Goal: Task Accomplishment & Management: Complete application form

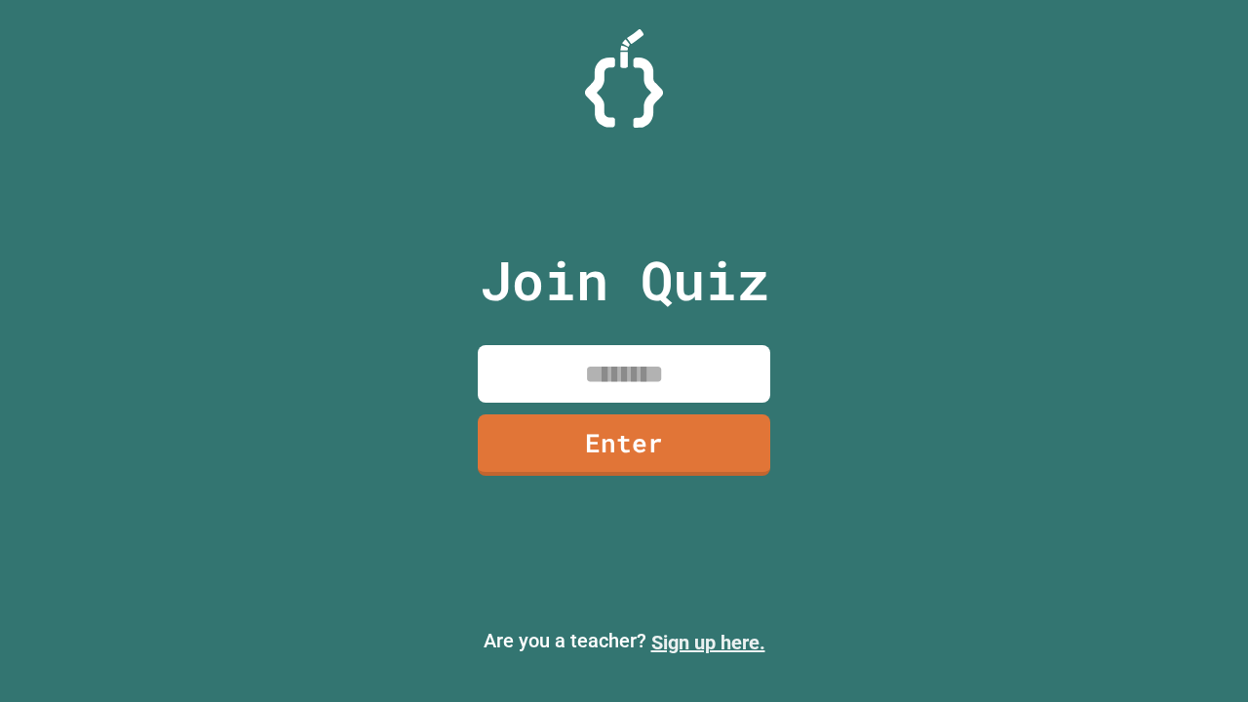
click at [708, 642] on link "Sign up here." at bounding box center [708, 642] width 114 height 23
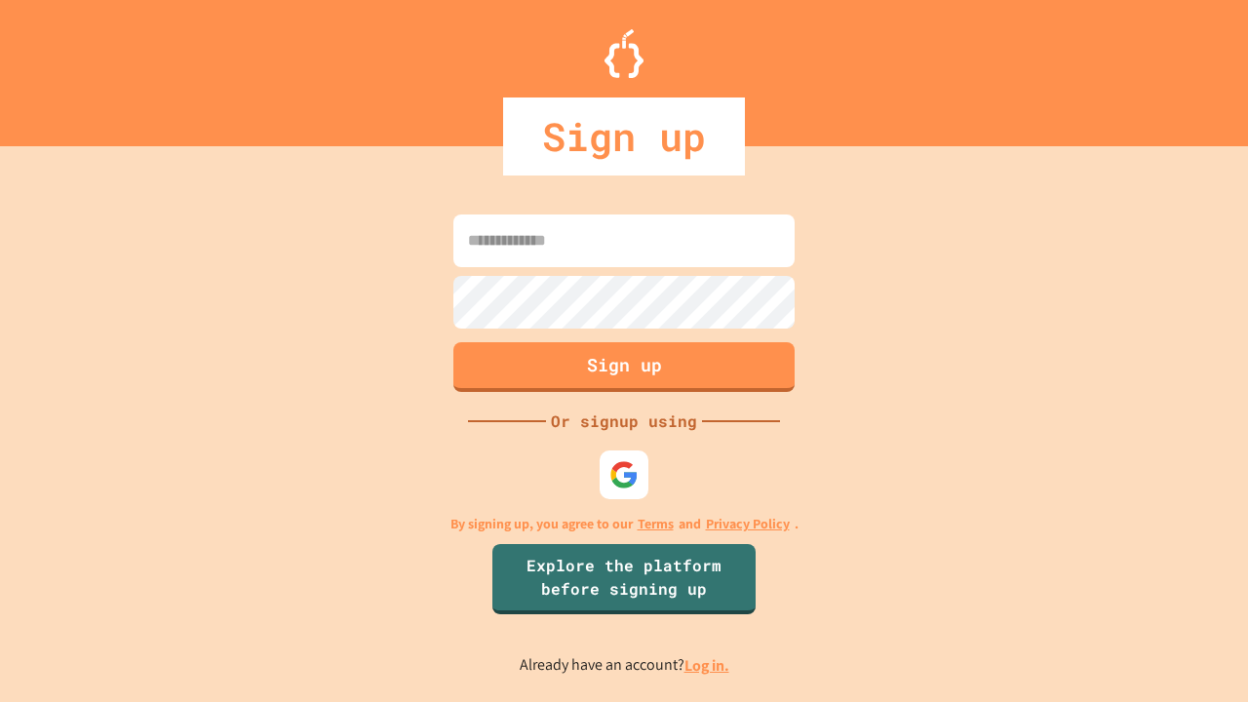
click at [708, 665] on link "Log in." at bounding box center [706, 665] width 45 height 20
